Goal: Transaction & Acquisition: Obtain resource

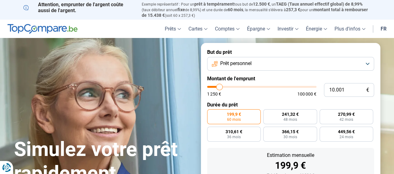
type input "11.000"
type input "11000"
type input "11.250"
type input "11250"
type input "11.750"
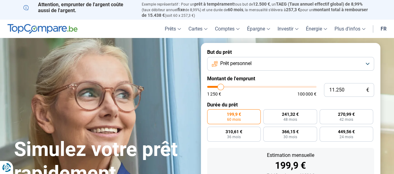
type input "11750"
type input "12.250"
type input "12250"
type input "12.500"
type input "12500"
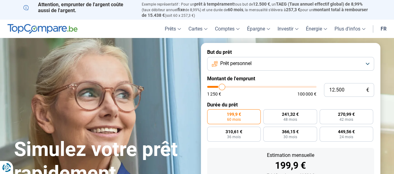
type input "13.000"
type input "13000"
type input "13.250"
type input "13250"
type input "13.750"
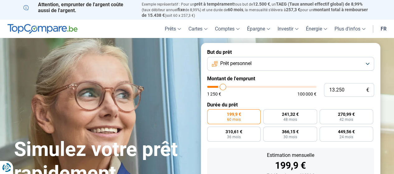
type input "13750"
type input "14.000"
type input "14000"
type input "14.250"
type input "14250"
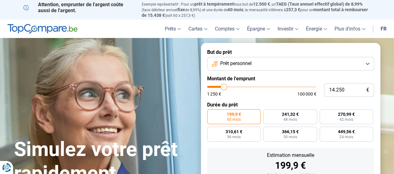
type input "14.500"
type input "14500"
type input "14.750"
type input "14750"
type input "15.000"
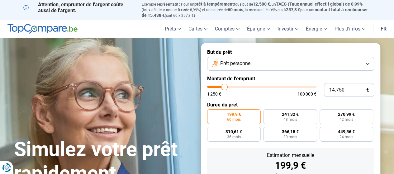
type input "15000"
type input "15.250"
type input "15250"
type input "15.500"
type input "15500"
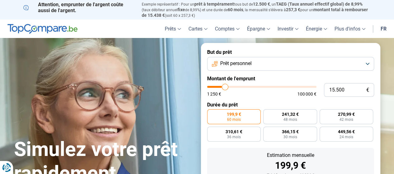
type input "16.250"
type input "16250"
type input "16.500"
type input "16500"
type input "17.000"
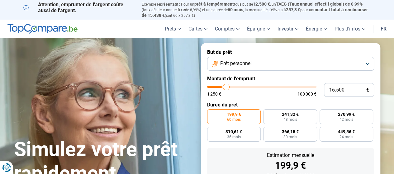
type input "17000"
type input "17.250"
type input "17250"
type input "17.750"
type input "17750"
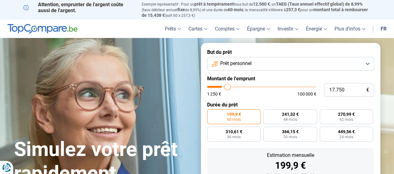
type input "18.000"
type input "18000"
type input "18.250"
type input "18250"
type input "18.750"
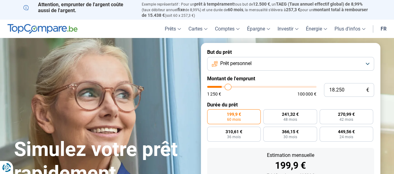
type input "18750"
type input "19.250"
type input "19250"
type input "19.500"
type input "19500"
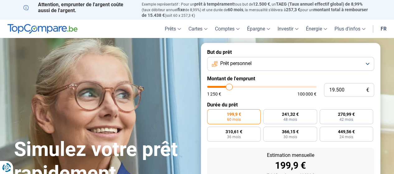
type input "20.000"
type input "20000"
type input "20.250"
type input "20250"
type input "20.500"
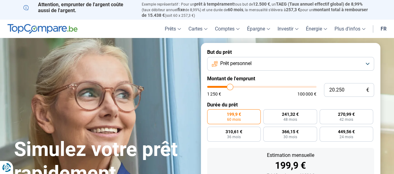
type input "20500"
type input "20.750"
type input "20750"
type input "21.250"
type input "21250"
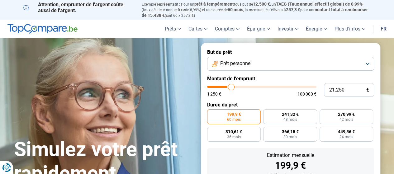
type input "21.500"
type input "21500"
type input "21.750"
type input "21750"
type input "22.250"
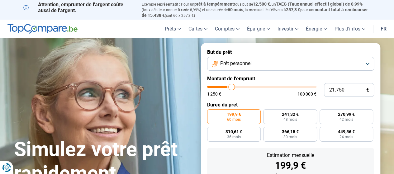
type input "22250"
type input "22.500"
type input "22500"
type input "22.750"
type input "22750"
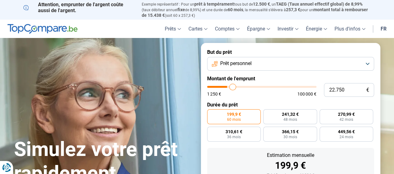
type input "23.000"
type input "23000"
type input "23.500"
type input "23500"
type input "24.000"
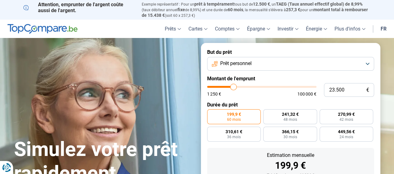
type input "24000"
type input "24.500"
type input "24500"
type input "24.750"
type input "24750"
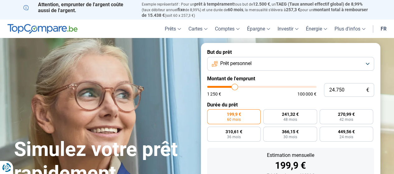
type input "25.250"
type input "25250"
type input "25.500"
type input "25500"
type input "25.750"
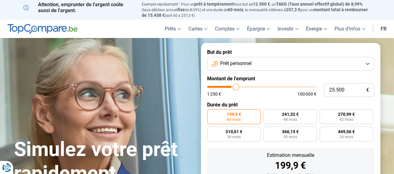
type input "25750"
type input "26.000"
type input "26000"
type input "26.250"
type input "26250"
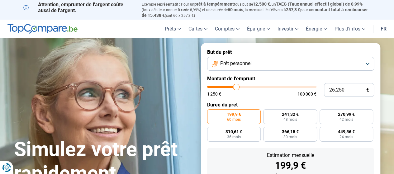
type input "26.000"
type input "26000"
type input "25.750"
type input "25750"
type input "25.500"
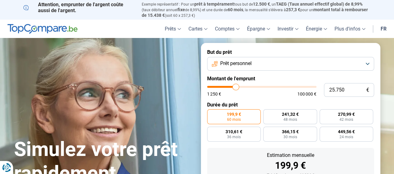
type input "25500"
type input "25.000"
type input "25000"
type input "24.750"
type input "24750"
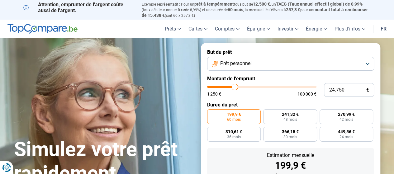
type input "24.500"
type input "24500"
type input "24.250"
type input "24250"
type input "24.000"
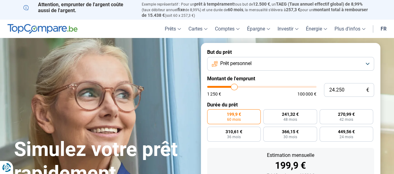
type input "24000"
type input "23.750"
type input "23750"
type input "23.500"
type input "23500"
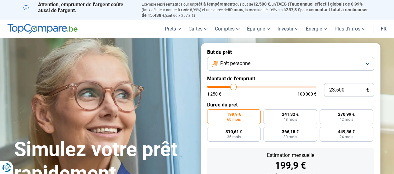
type input "23.250"
type input "23250"
type input "23.000"
type input "23000"
type input "22.750"
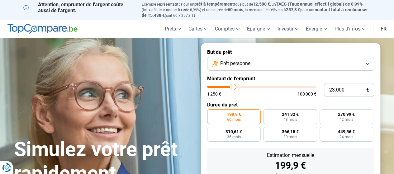
type input "22750"
type input "22.500"
type input "22500"
type input "22.000"
type input "22000"
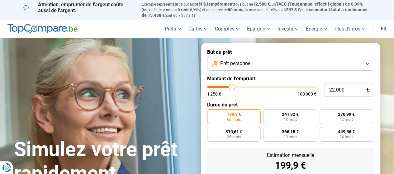
type input "21.750"
type input "21750"
type input "21.500"
type input "21500"
type input "21.000"
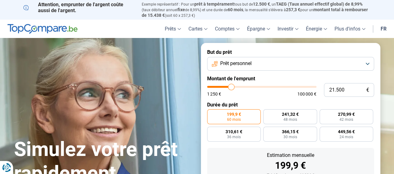
type input "21000"
type input "20.500"
type input "20500"
type input "20.250"
type input "20250"
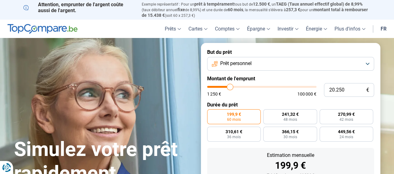
type input "20.000"
type input "20000"
type input "19.500"
type input "19500"
type input "19.250"
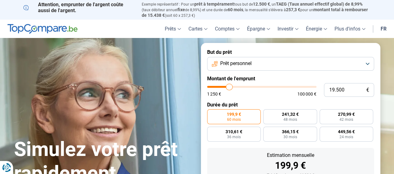
type input "19250"
type input "19.000"
type input "19000"
type input "18.750"
type input "18750"
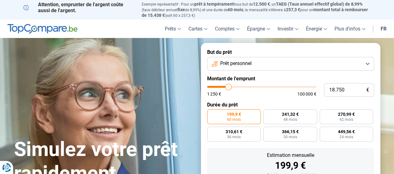
type input "18.500"
type input "18500"
type input "18.250"
type input "18250"
type input "18.000"
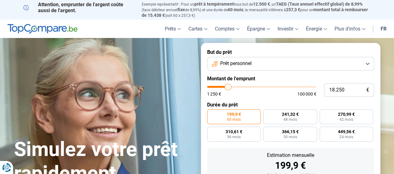
type input "18000"
type input "17.750"
type input "17750"
type input "17.500"
type input "17500"
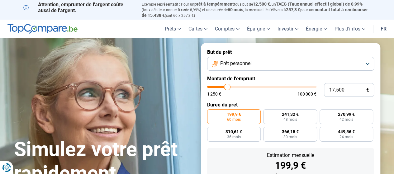
type input "17.250"
type input "17250"
type input "17.000"
type input "17000"
type input "16.750"
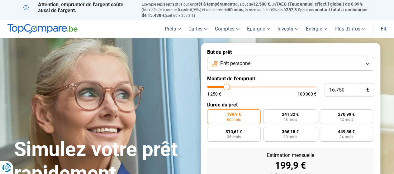
type input "16750"
type input "16.500"
type input "16500"
type input "16.250"
type input "16250"
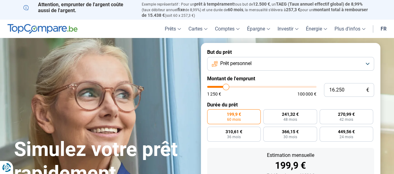
type input "16.000"
type input "16000"
type input "15.750"
type input "15750"
type input "15.500"
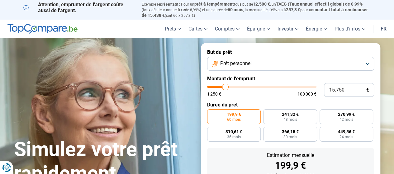
type input "15500"
type input "15.250"
type input "15250"
type input "15.000"
type input "15000"
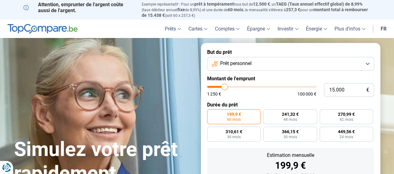
type input "14.750"
type input "14750"
type input "15.000"
drag, startPoint x: 0, startPoint y: 0, endPoint x: 224, endPoint y: 91, distance: 241.9
type input "15000"
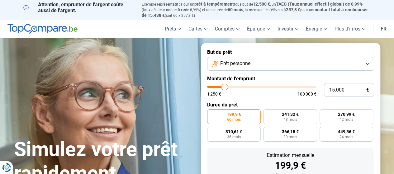
click at [224, 88] on input "range" at bounding box center [261, 87] width 109 height 2
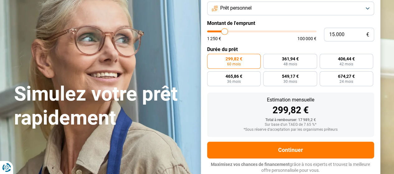
scroll to position [56, 0]
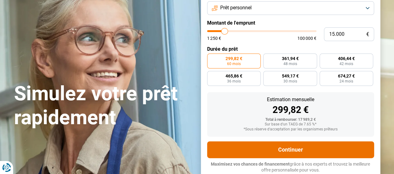
click at [284, 149] on button "Continuer" at bounding box center [290, 149] width 167 height 17
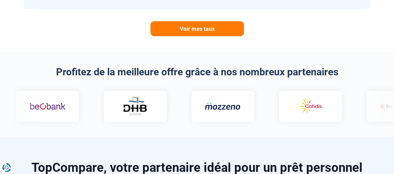
scroll to position [362, 0]
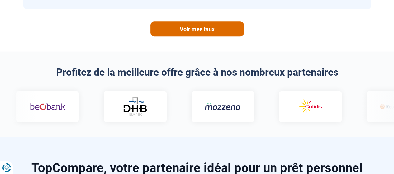
click at [188, 30] on link "Voir mes taux" at bounding box center [196, 28] width 93 height 15
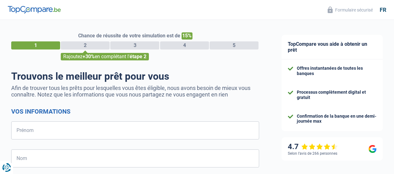
select select "32"
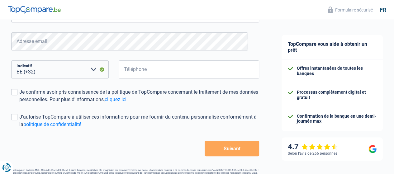
scroll to position [162, 0]
